Goal: Task Accomplishment & Management: Use online tool/utility

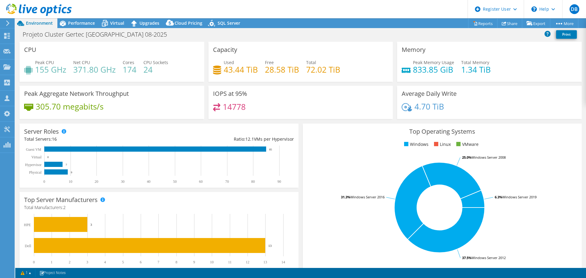
select select "USD"
click at [78, 27] on div "Performance" at bounding box center [78, 23] width 42 height 10
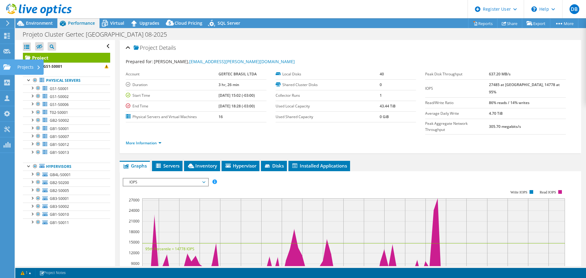
click at [6, 69] on use at bounding box center [6, 66] width 7 height 5
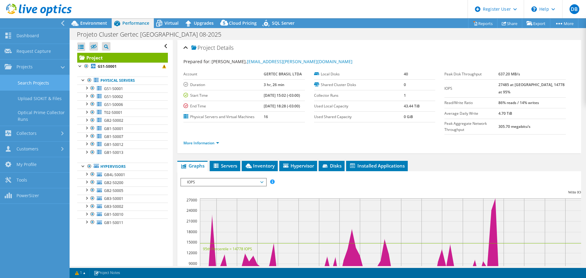
click at [28, 82] on link "Search Projects" at bounding box center [35, 83] width 70 height 16
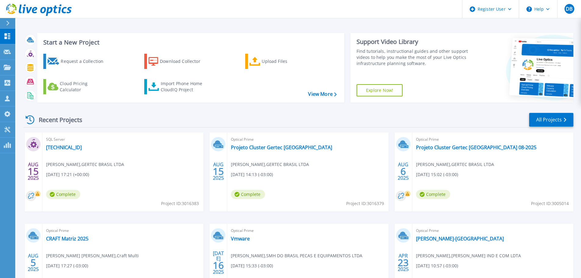
scroll to position [60, 0]
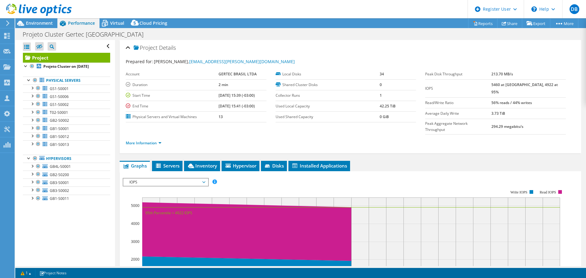
select select "USD"
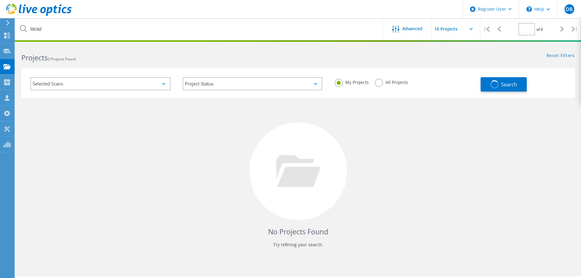
type input "1"
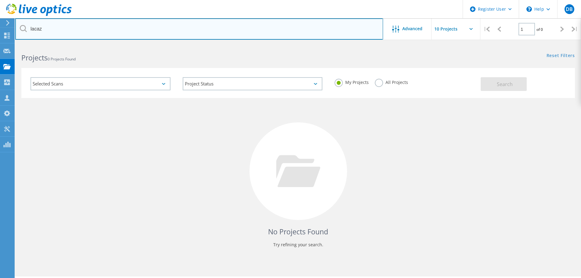
click at [64, 24] on input "lacaz" at bounding box center [199, 28] width 368 height 21
click at [69, 28] on input "lacaz" at bounding box center [199, 28] width 368 height 21
type input "gertec"
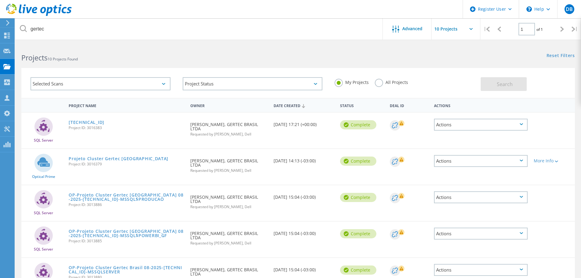
click at [379, 84] on label "All Projects" at bounding box center [391, 82] width 33 height 6
click at [0, 0] on input "All Projects" at bounding box center [0, 0] width 0 height 0
click at [517, 86] on button "Search" at bounding box center [504, 84] width 46 height 14
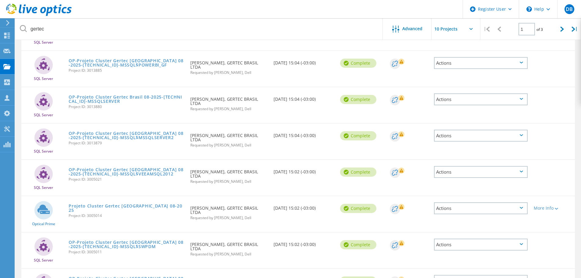
scroll to position [179, 0]
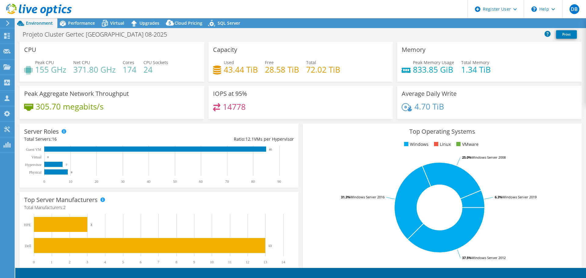
select select "USD"
click at [73, 21] on span "Performance" at bounding box center [81, 23] width 27 height 6
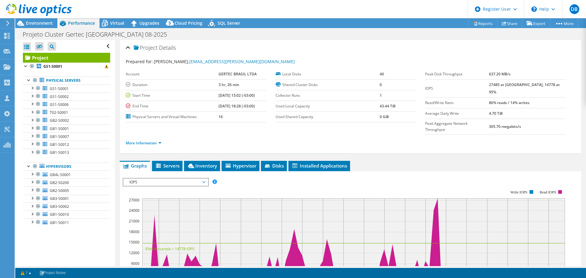
click at [40, 20] on div at bounding box center [36, 10] width 72 height 20
click at [41, 22] on span "Environment" at bounding box center [39, 23] width 27 height 6
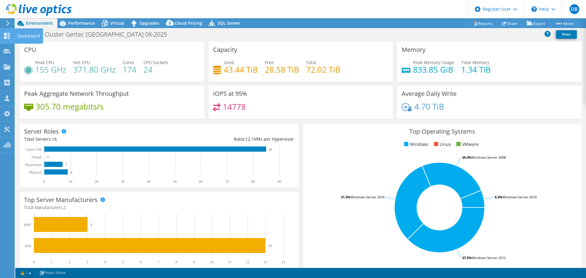
click at [9, 37] on icon at bounding box center [6, 36] width 7 height 6
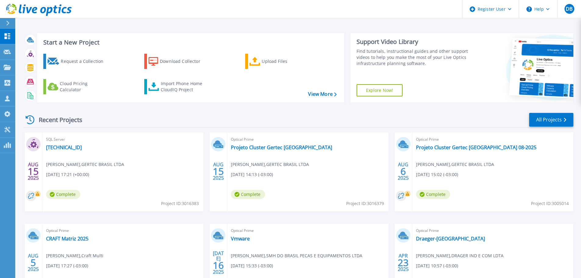
click at [241, 111] on div "Recent Projects All Projects AUG 15 2025 SQL Server 172.18.1.20 paulo ferreira …" at bounding box center [299, 213] width 550 height 212
click at [5, 65] on icon at bounding box center [7, 67] width 7 height 5
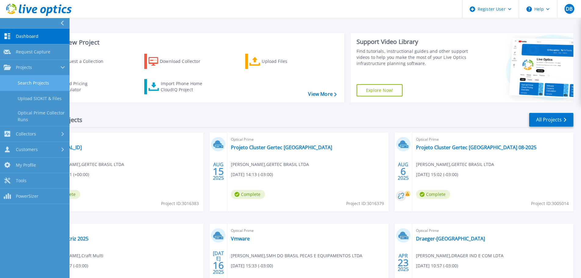
click at [32, 83] on link "Search Projects" at bounding box center [35, 83] width 70 height 16
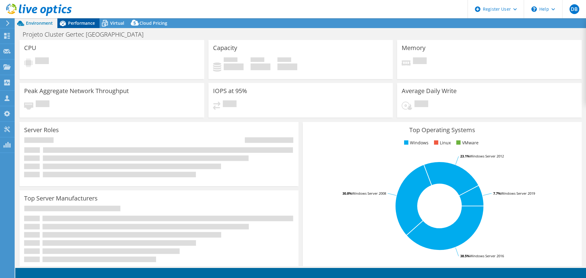
click at [85, 22] on span "Performance" at bounding box center [81, 23] width 27 height 6
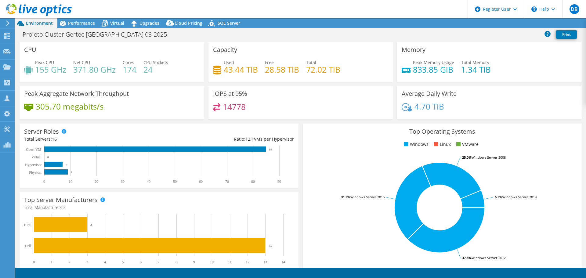
select select "USD"
click at [78, 26] on span "Performance" at bounding box center [81, 23] width 27 height 6
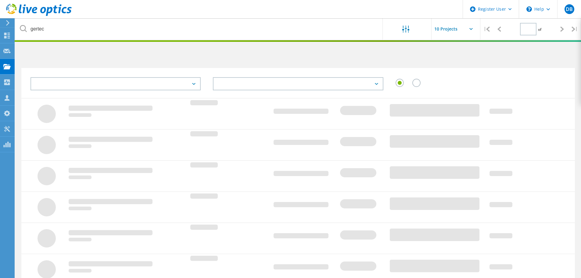
type input "1"
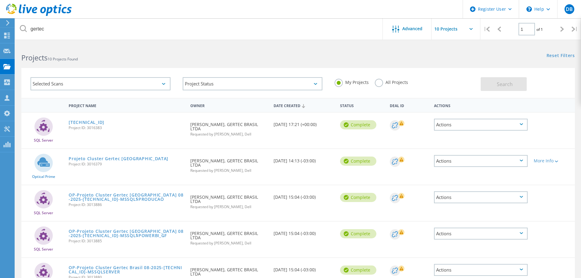
click at [384, 81] on label "All Projects" at bounding box center [391, 82] width 33 height 6
click at [0, 0] on input "All Projects" at bounding box center [0, 0] width 0 height 0
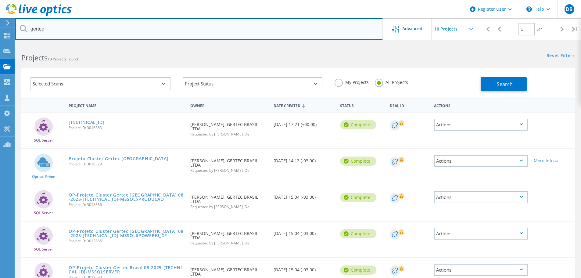
click at [176, 32] on input "gertec" at bounding box center [199, 28] width 368 height 21
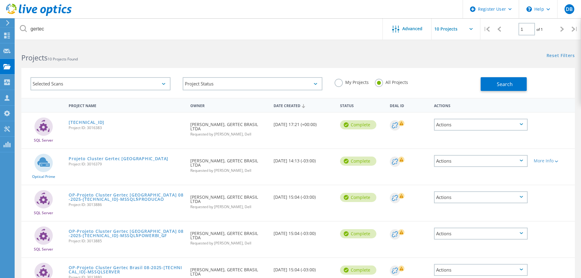
click at [400, 125] on icon at bounding box center [402, 123] width 4 height 4
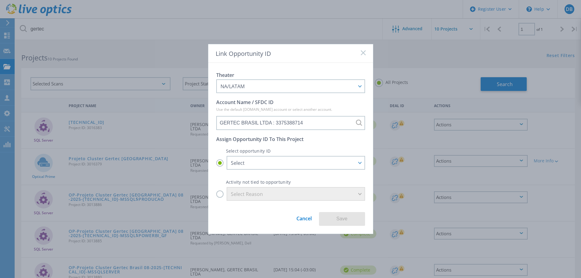
click at [306, 155] on div "Select opportunity ID Select Select GERTEC BRASIL LTDA - RENOVAÇÃO PARQUE - LAT…" at bounding box center [290, 156] width 149 height 26
click at [363, 58] on div "Link Opportunity ID" at bounding box center [290, 53] width 165 height 19
click at [367, 53] on div "Link Opportunity ID" at bounding box center [290, 53] width 165 height 19
click at [364, 54] on rect at bounding box center [363, 52] width 5 height 5
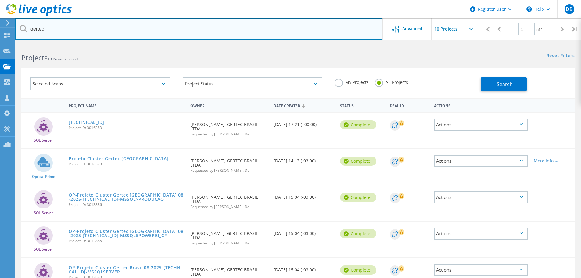
click at [101, 28] on input "gertec" at bounding box center [199, 28] width 368 height 21
type input "J"
type input "GS1-S0001"
